Goal: Navigation & Orientation: Go to known website

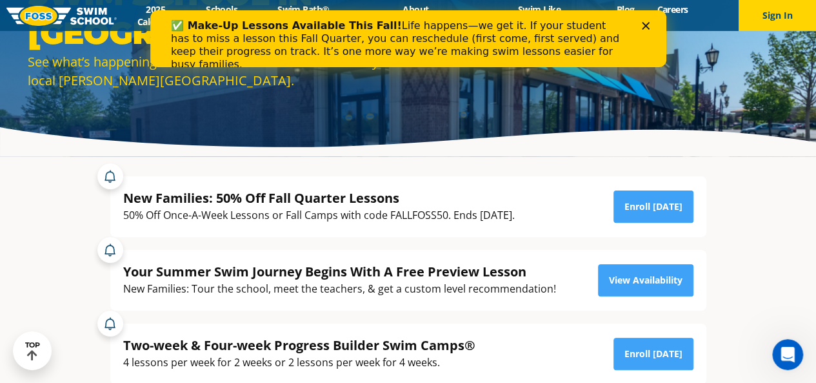
drag, startPoint x: 823, startPoint y: 23, endPoint x: 822, endPoint y: 32, distance: 8.4
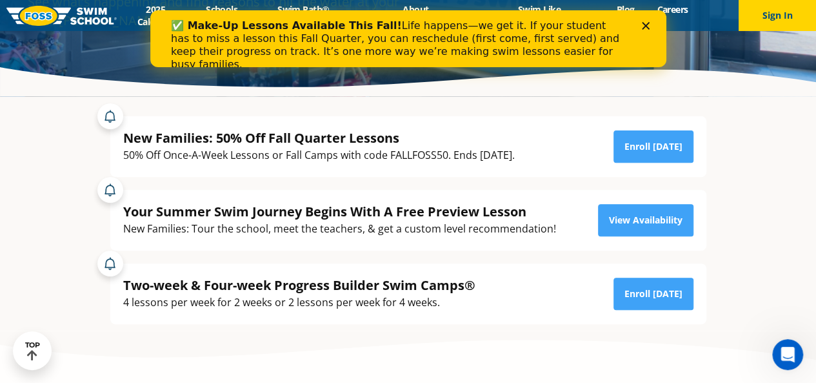
scroll to position [168, 0]
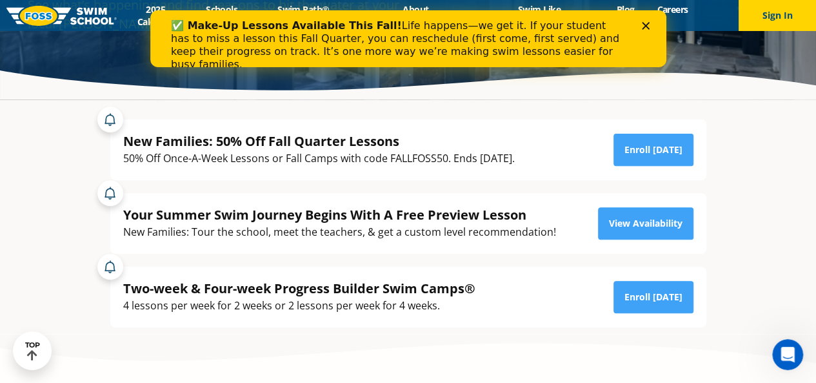
click at [646, 23] on polygon "Close" at bounding box center [645, 26] width 8 height 8
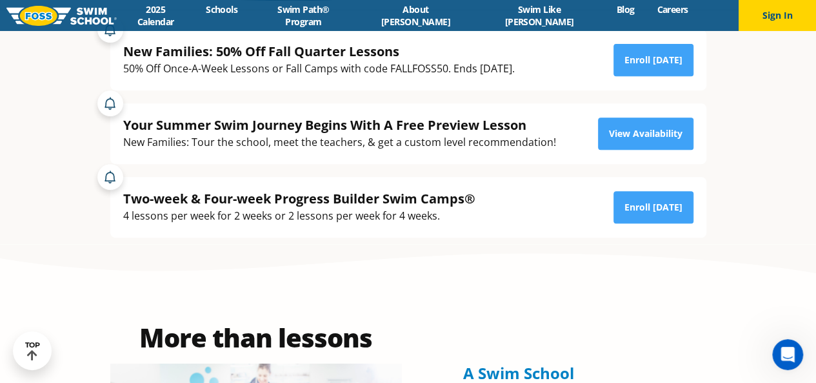
scroll to position [252, 0]
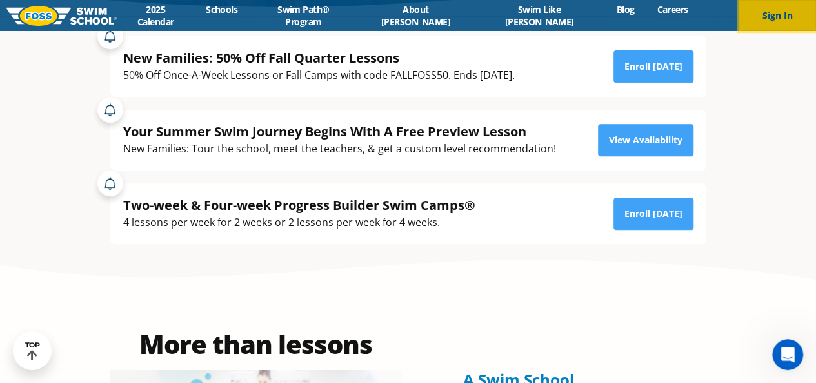
click at [770, 20] on button "Sign In" at bounding box center [777, 15] width 77 height 31
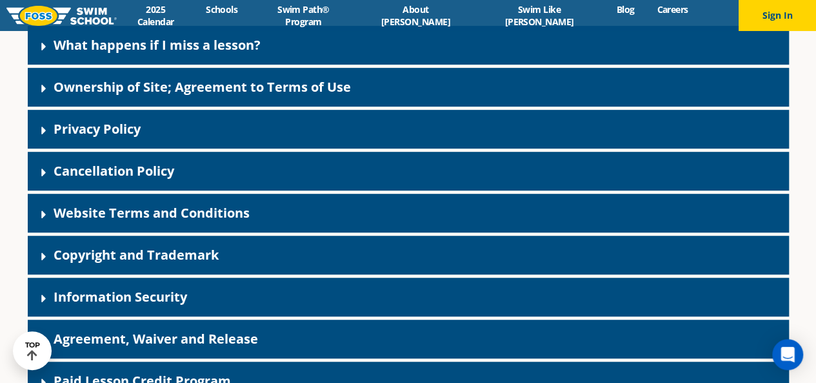
scroll to position [272, 0]
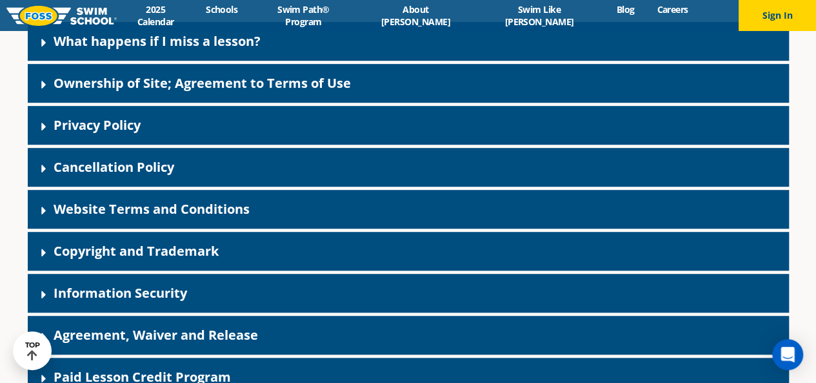
click at [39, 165] on icon at bounding box center [43, 168] width 13 height 13
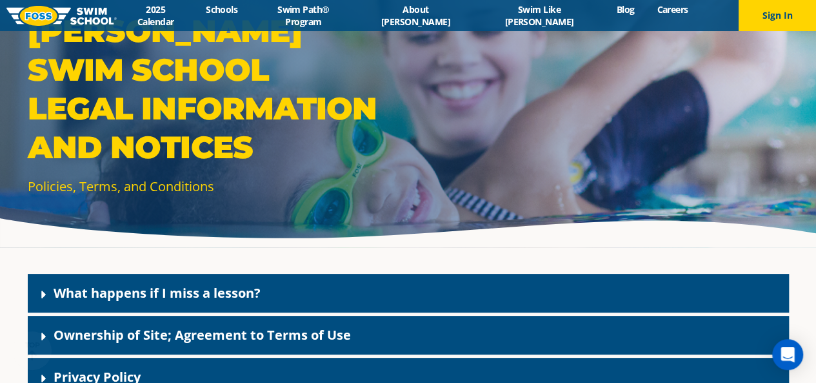
scroll to position [0, 0]
